Goal: Find specific page/section: Find specific page/section

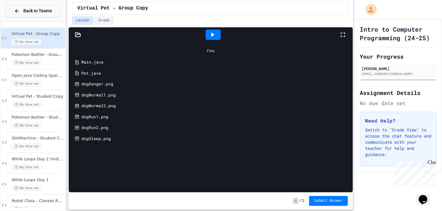
click at [50, 11] on span "Back to Teams" at bounding box center [37, 11] width 29 height 6
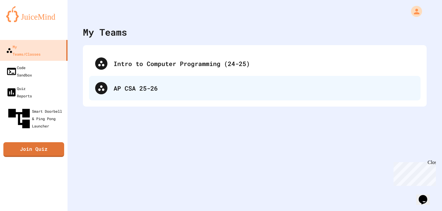
click at [117, 86] on div "AP CSA 25-26" at bounding box center [264, 88] width 301 height 9
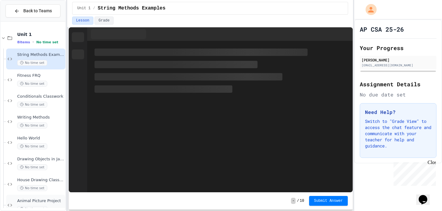
scroll to position [11, 0]
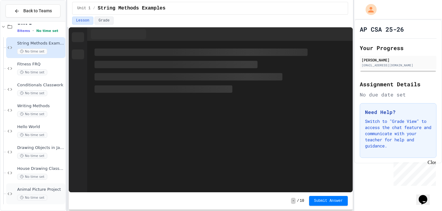
click at [47, 192] on span "Animal Picture Project" at bounding box center [40, 189] width 47 height 5
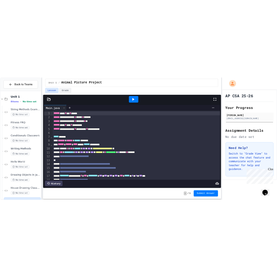
scroll to position [4, 0]
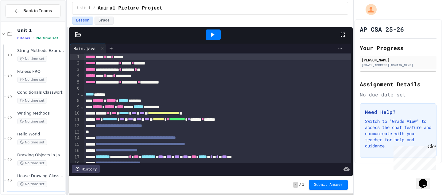
click at [212, 33] on icon at bounding box center [212, 34] width 7 height 7
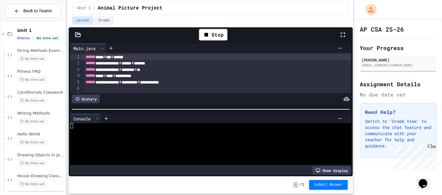
click at [314, 83] on div "**********" at bounding box center [211, 109] width 284 height 134
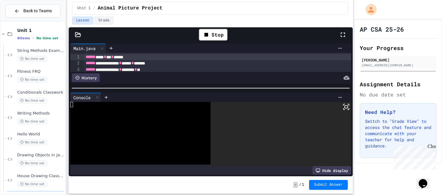
click at [346, 106] on icon at bounding box center [346, 106] width 7 height 7
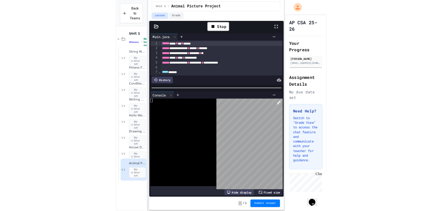
scroll to position [0, 0]
